Goal: Browse casually

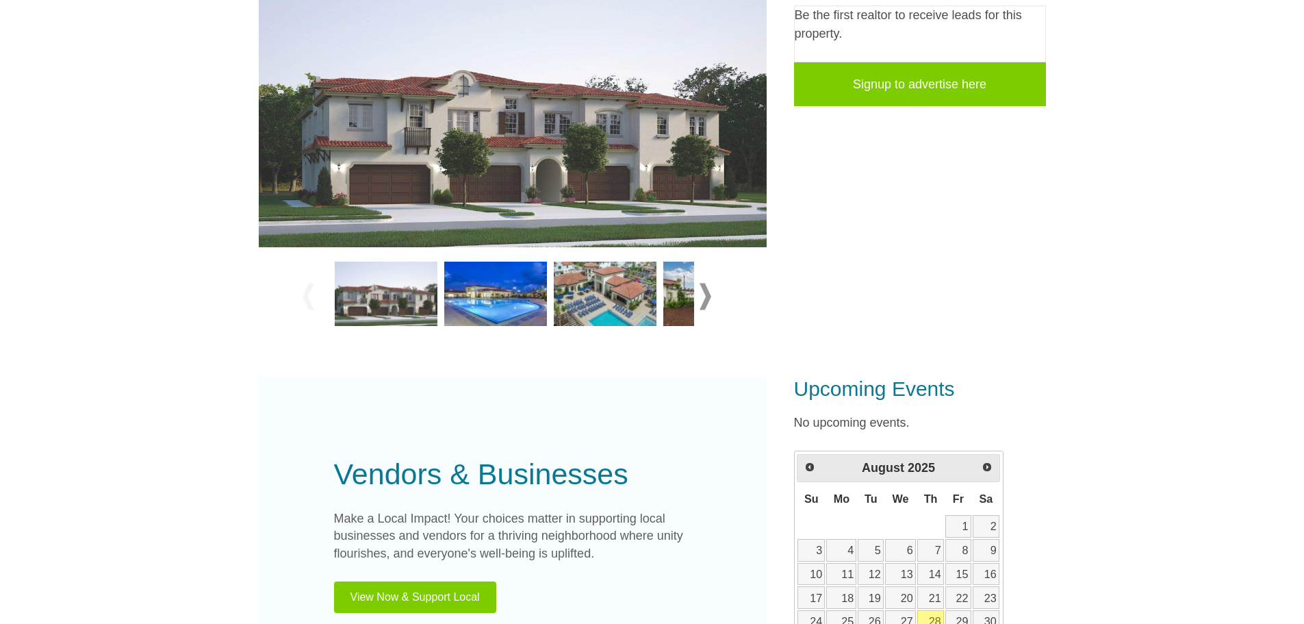
scroll to position [411, 0]
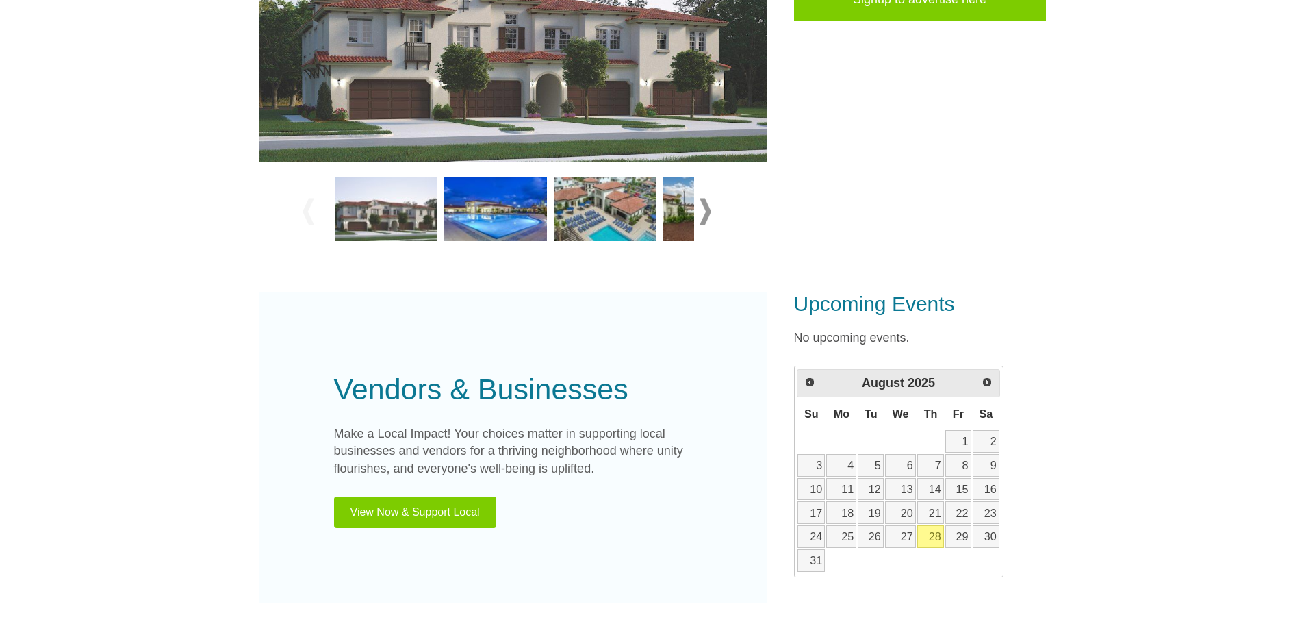
click at [519, 206] on img at bounding box center [495, 209] width 103 height 64
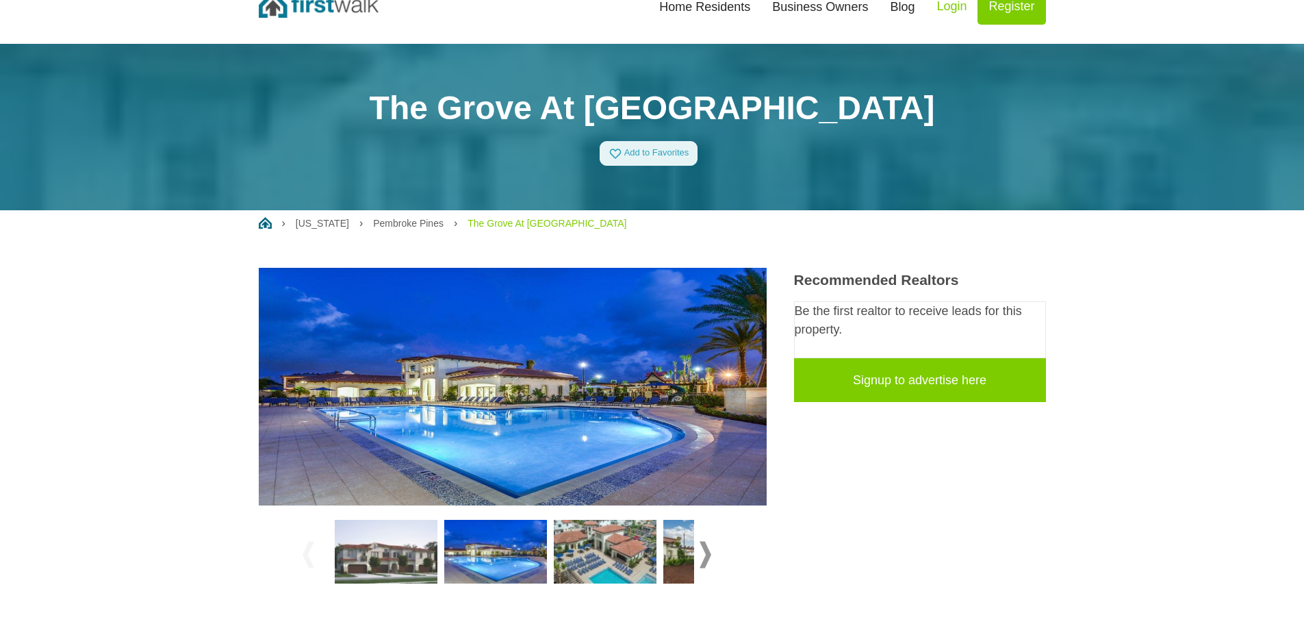
scroll to position [68, 0]
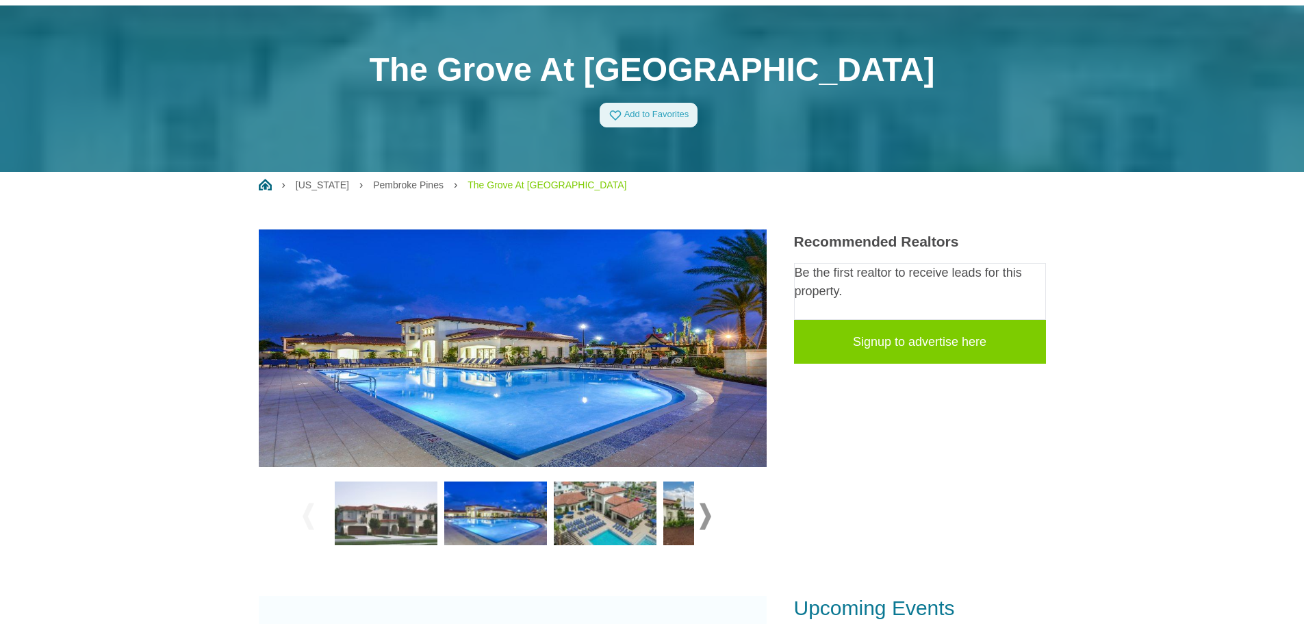
click at [599, 522] on img at bounding box center [605, 513] width 103 height 64
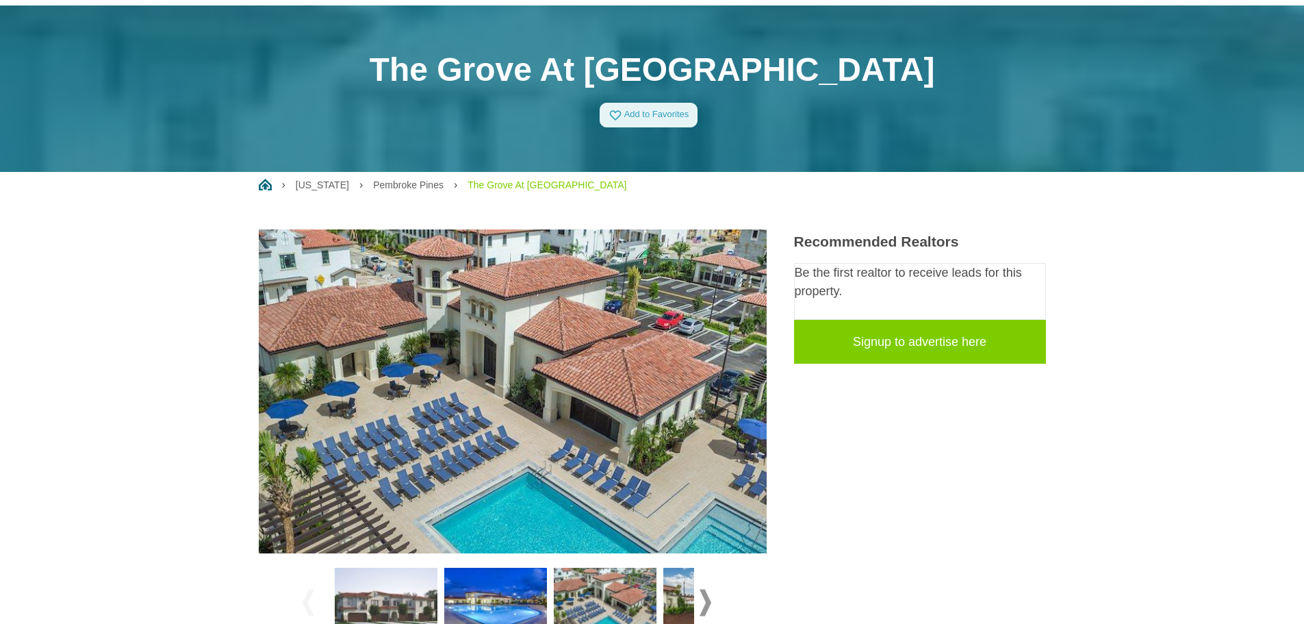
click at [681, 586] on img at bounding box center [714, 599] width 103 height 64
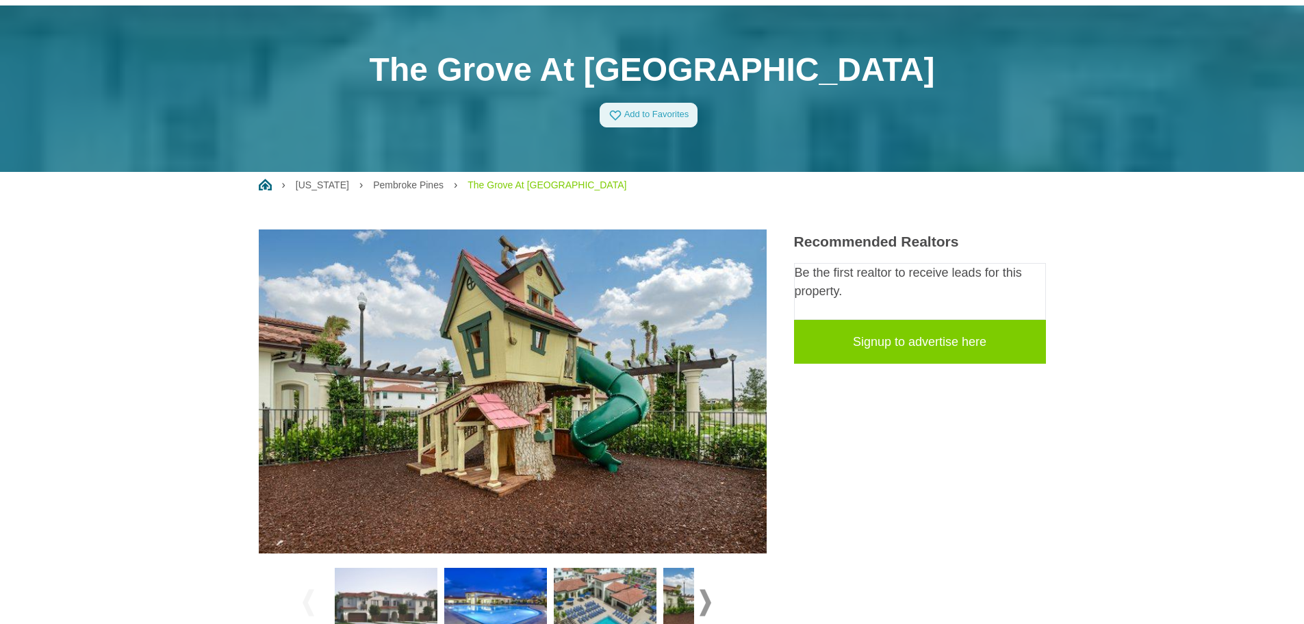
click at [704, 600] on span at bounding box center [705, 602] width 12 height 27
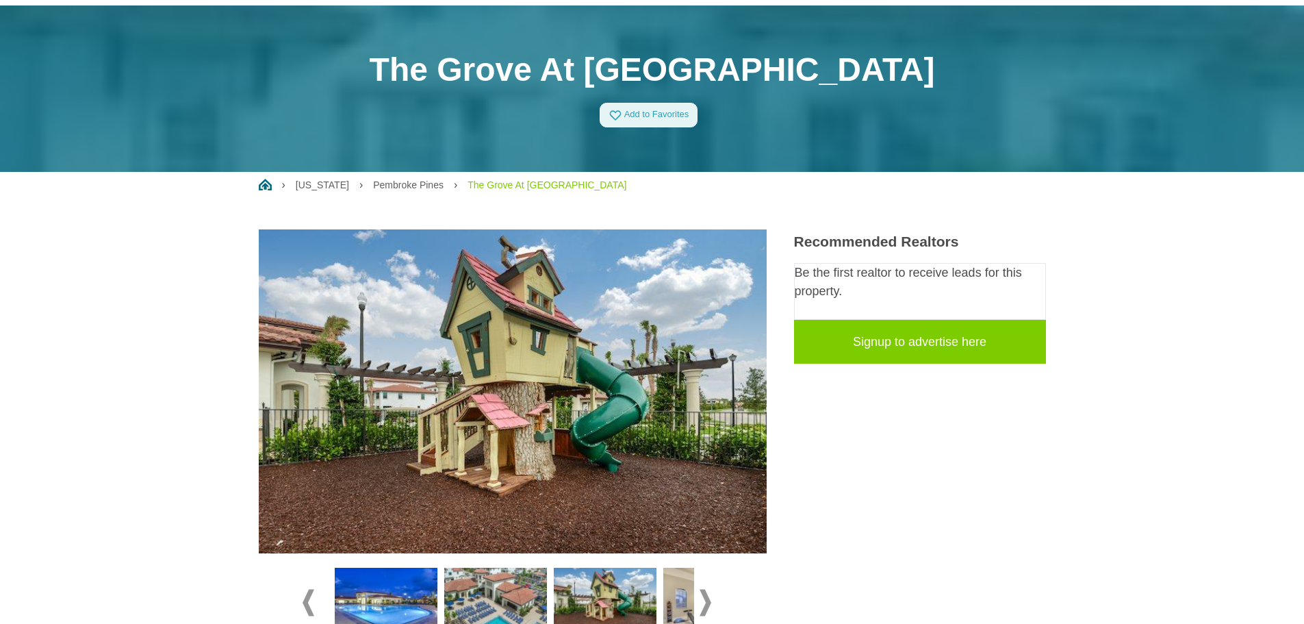
click at [636, 602] on img at bounding box center [605, 599] width 103 height 64
click at [673, 600] on img at bounding box center [714, 599] width 103 height 64
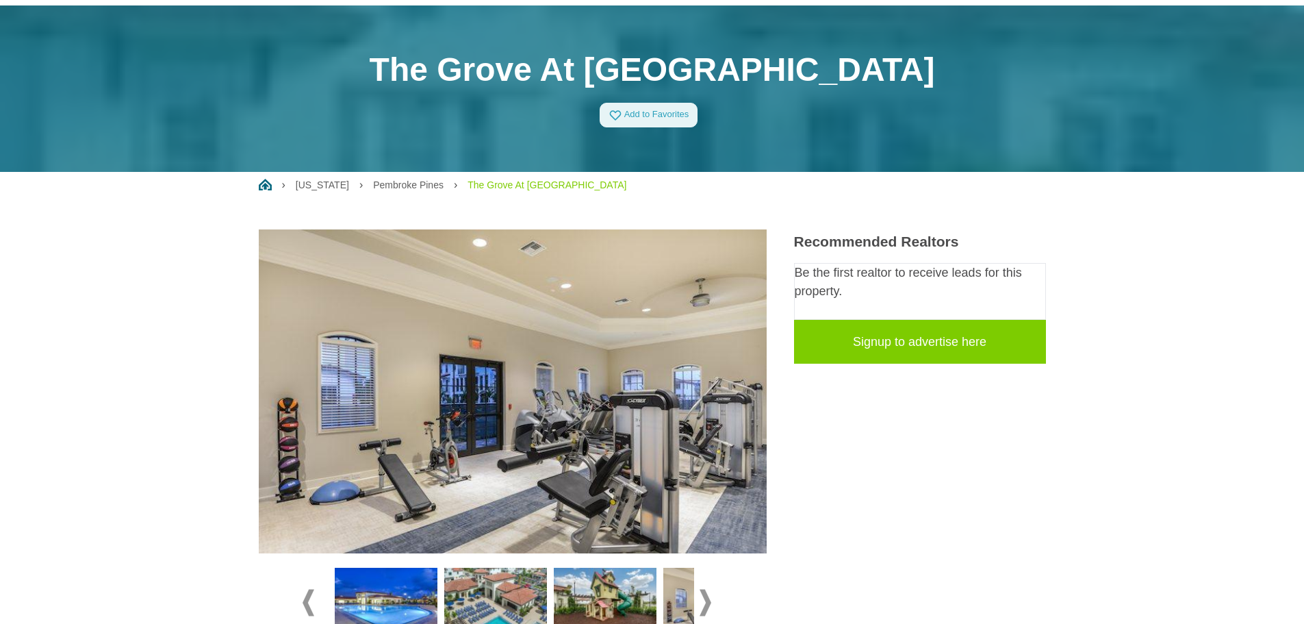
click at [700, 599] on span at bounding box center [705, 602] width 12 height 27
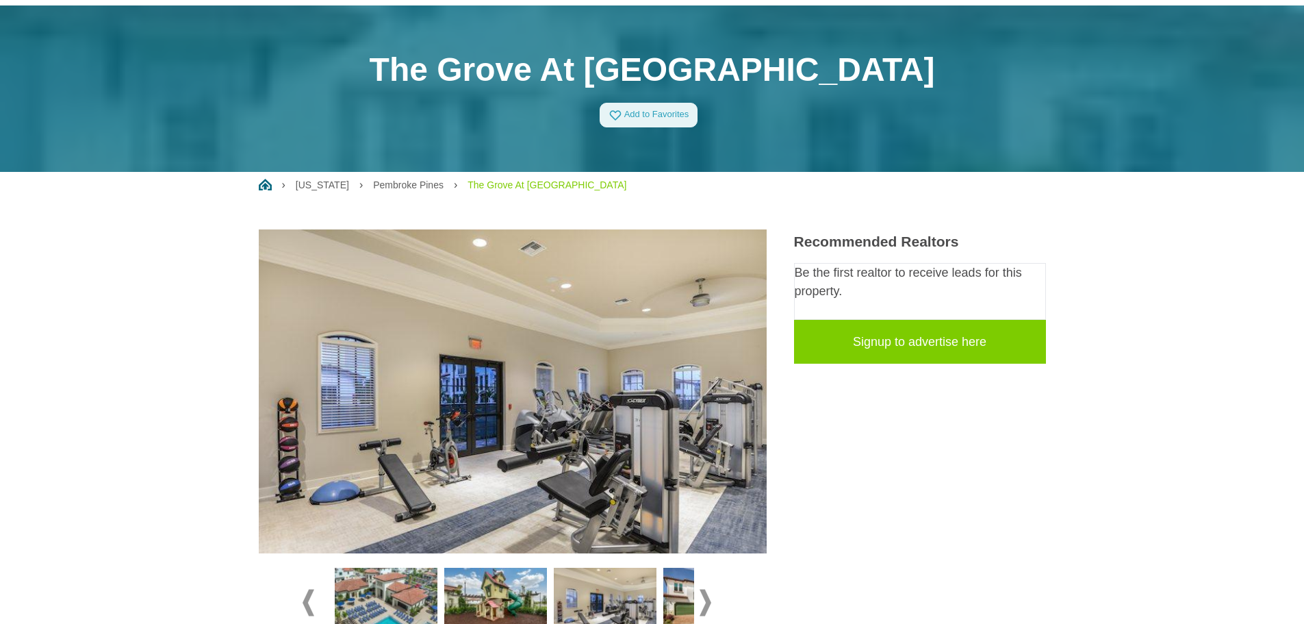
click at [700, 599] on span at bounding box center [705, 602] width 12 height 27
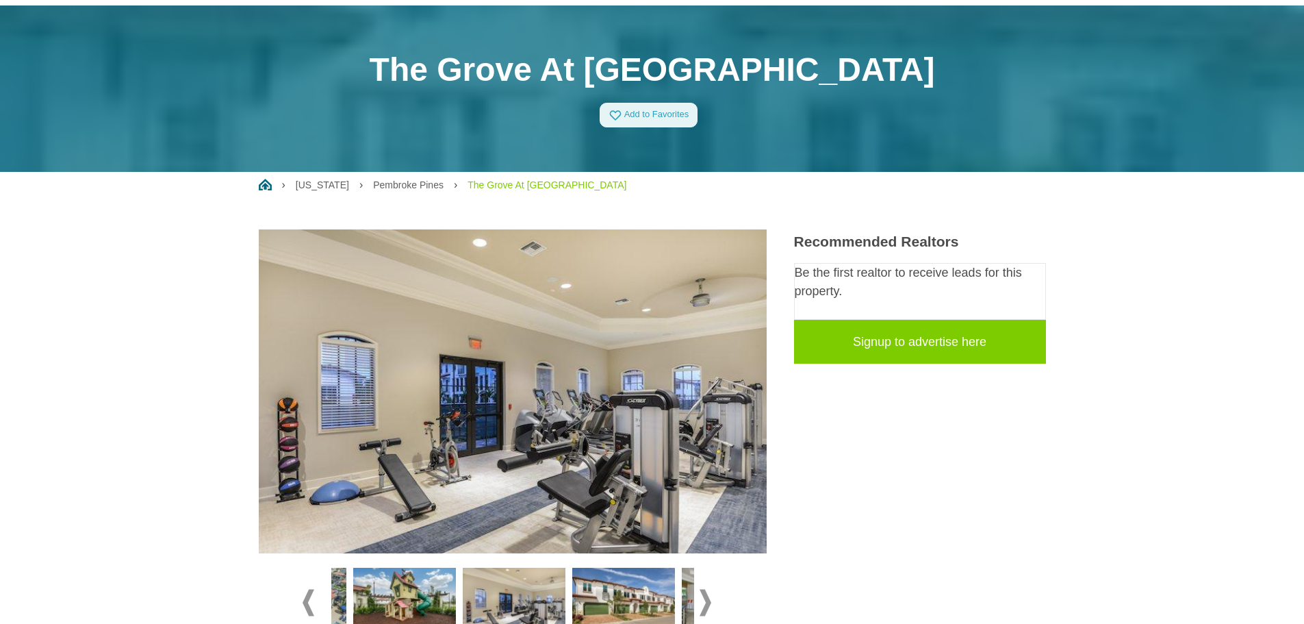
click at [700, 599] on span at bounding box center [705, 602] width 12 height 27
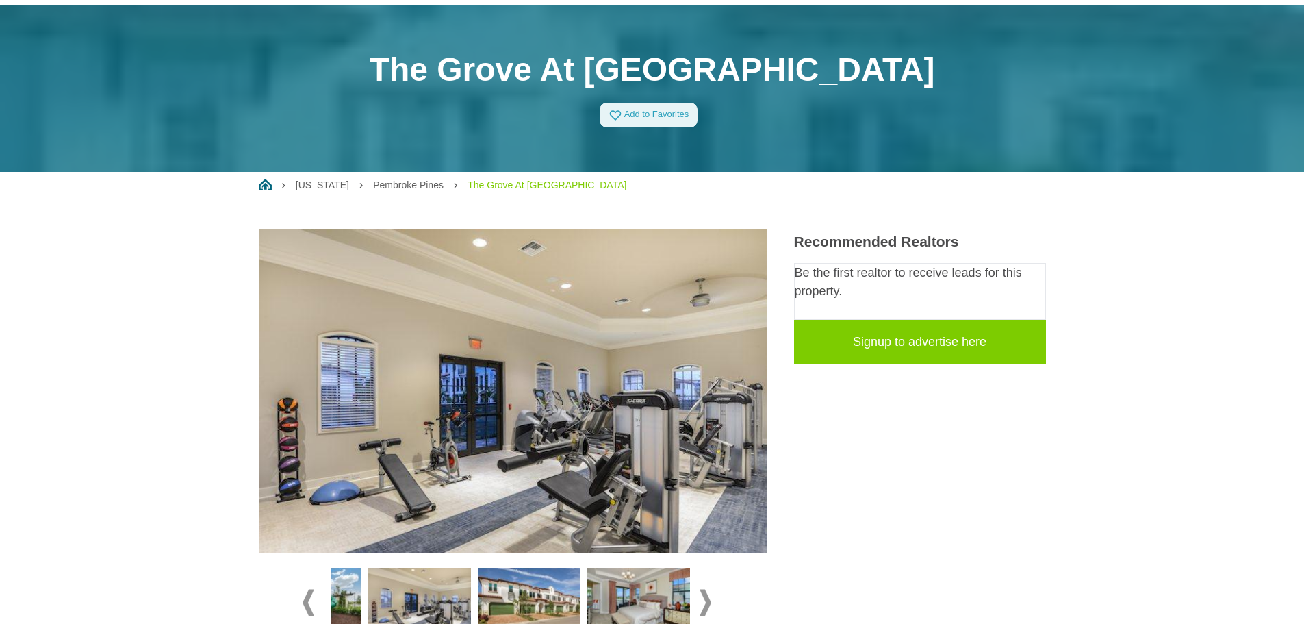
click at [700, 599] on span at bounding box center [705, 602] width 12 height 27
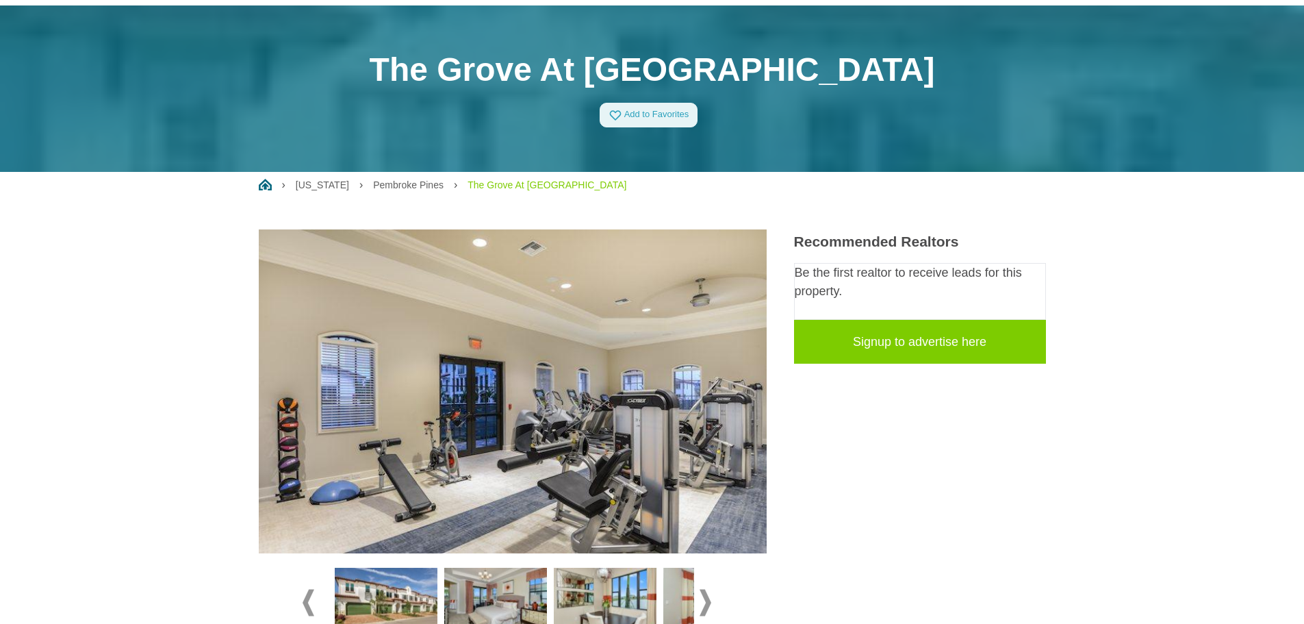
click at [357, 592] on img at bounding box center [386, 599] width 103 height 64
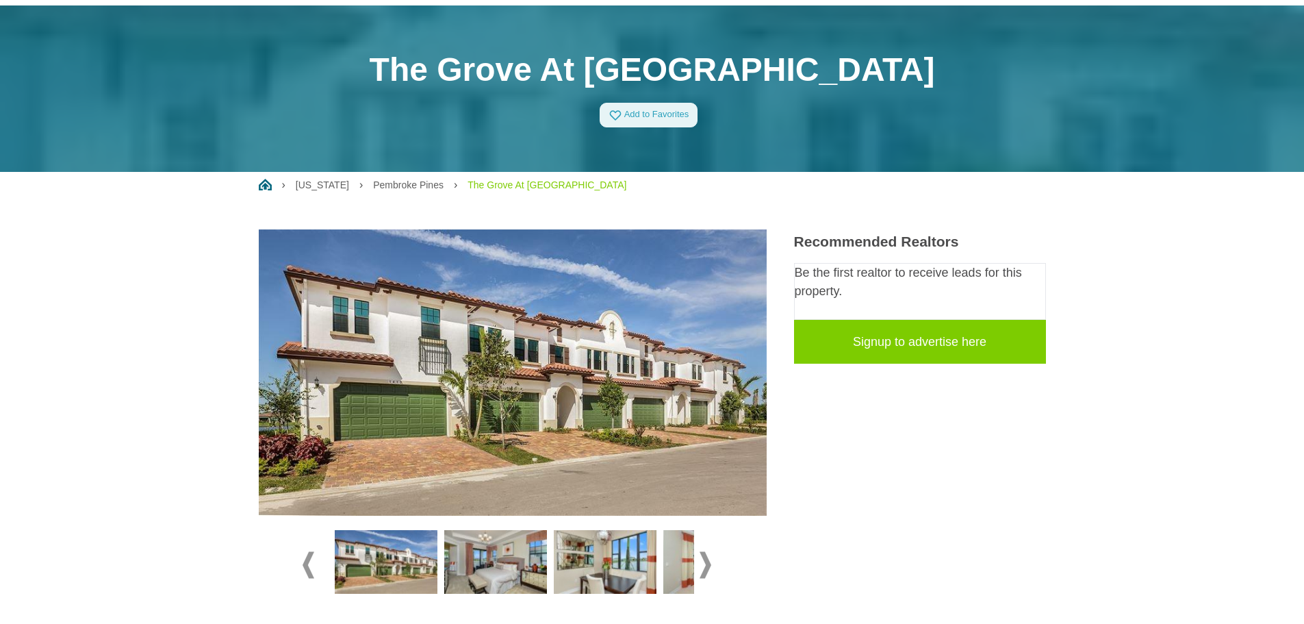
click at [714, 567] on div at bounding box center [513, 564] width 420 height 77
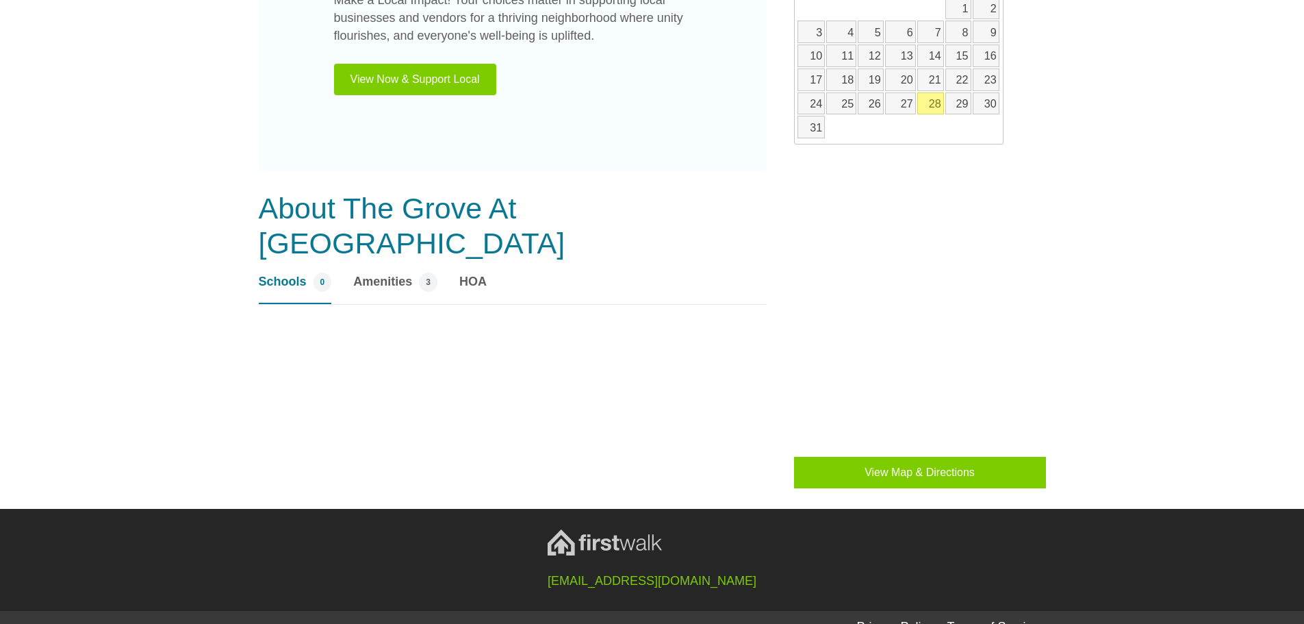
scroll to position [873, 0]
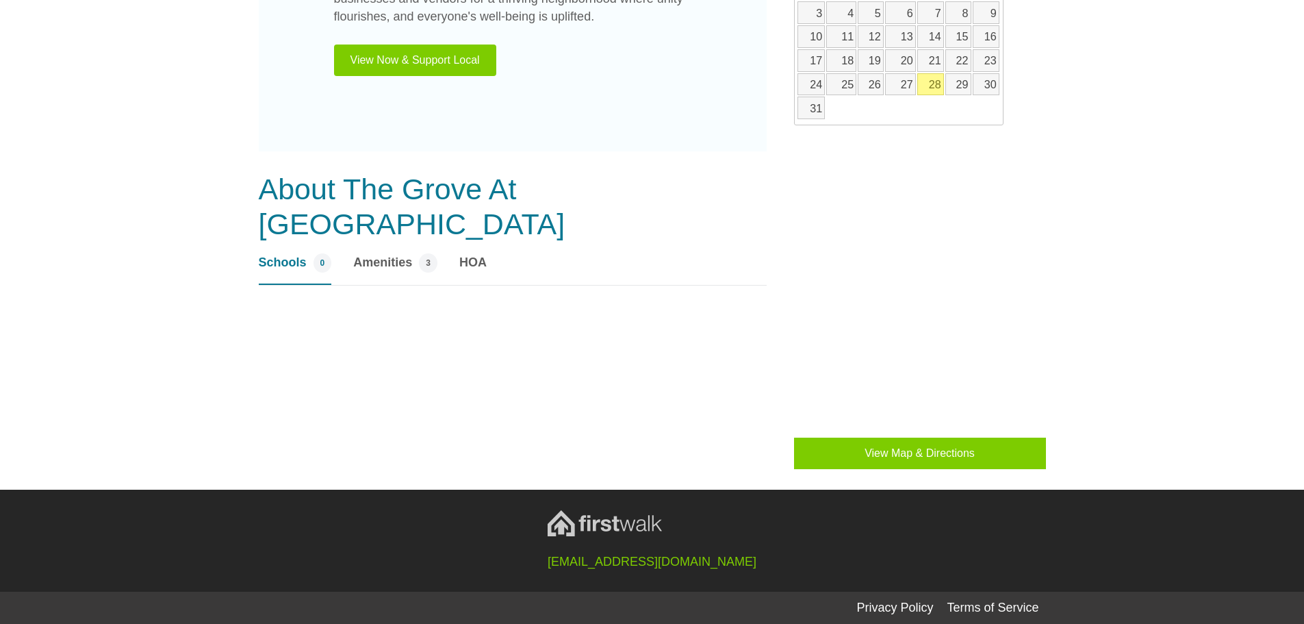
click at [386, 253] on link "Amenities 3" at bounding box center [395, 268] width 84 height 31
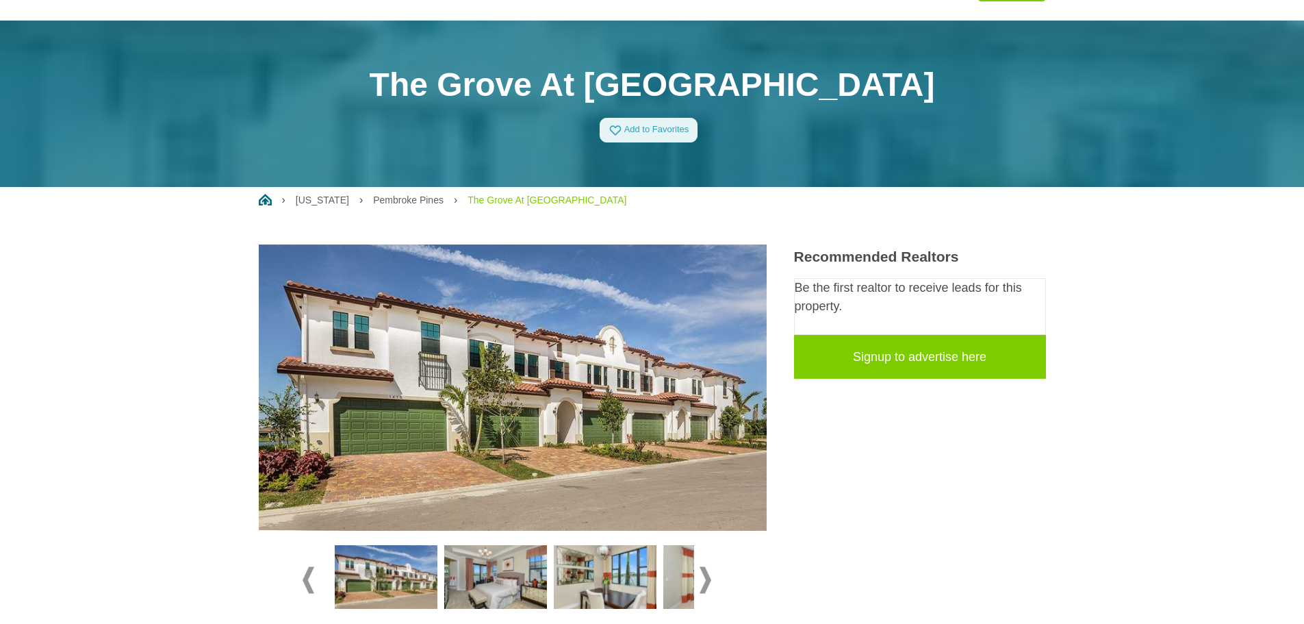
scroll to position [52, 0]
